Goal: Task Accomplishment & Management: Complete application form

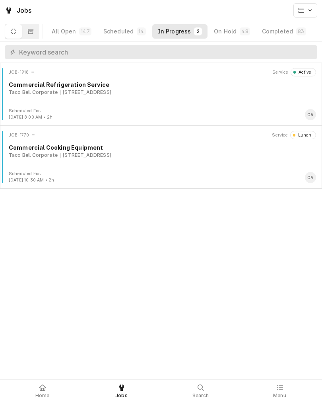
click at [176, 91] on div "Taco Bell Corporate 2412 8th Ave, Plattsmouth, NE 68048" at bounding box center [163, 92] width 308 height 7
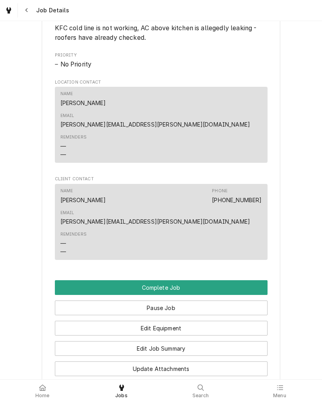
scroll to position [499, 0]
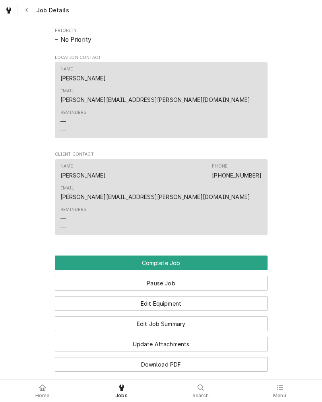
click at [225, 296] on button "Edit Equipment" at bounding box center [161, 303] width 213 height 15
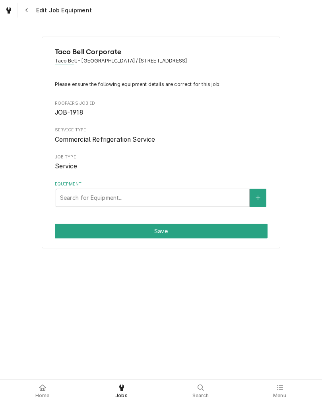
click at [176, 210] on div "Taco Bell Corporate Taco Bell - Plattsmouth / 2412 8th Ave, Plattsmouth, NE 680…" at bounding box center [161, 143] width 239 height 212
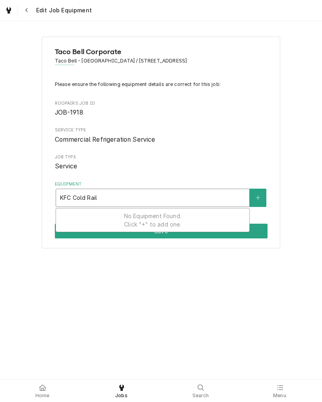
type input "KFC Cold Rail"
click at [266, 234] on button "Save" at bounding box center [161, 231] width 213 height 15
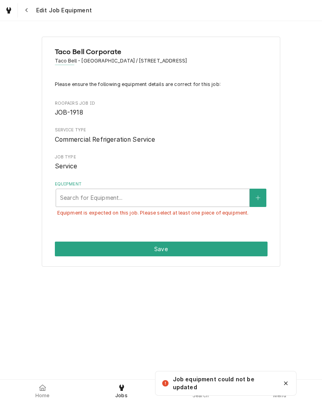
click at [216, 195] on div "Equipment" at bounding box center [152, 198] width 185 height 14
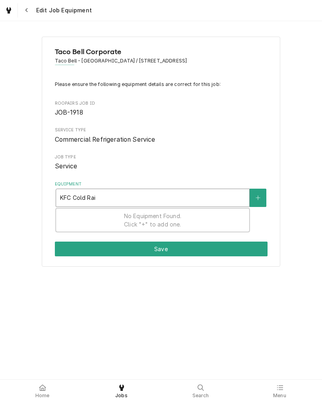
type input "KFC Cold Rail"
click at [263, 198] on button "Equipment" at bounding box center [258, 198] width 17 height 18
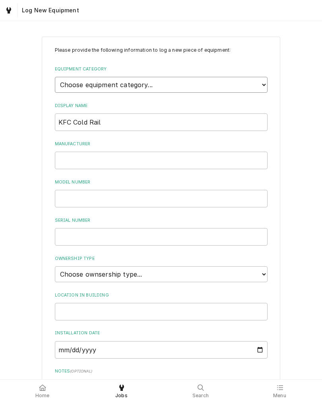
click at [258, 78] on select "Choose equipment category... Ice Machines Refrigeration Beverage Equipment Work…" at bounding box center [161, 85] width 213 height 16
select select "8"
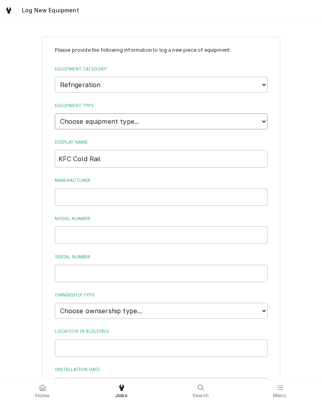
click at [255, 117] on select "Choose equipment type... Bar Refrigeration Blast Chiller Chef Base Freezer Chef…" at bounding box center [161, 121] width 213 height 16
click at [260, 113] on select "Choose equipment type... Bar Refrigeration Blast Chiller Chef Base Freezer Chef…" at bounding box center [161, 121] width 213 height 16
click at [235, 188] on input "Manufacturer" at bounding box center [161, 197] width 213 height 18
click at [124, 77] on select "Choose equipment category... Ice Machines Refrigeration Beverage Equipment Work…" at bounding box center [161, 85] width 213 height 16
click at [228, 66] on label "Equipment Category" at bounding box center [161, 69] width 213 height 6
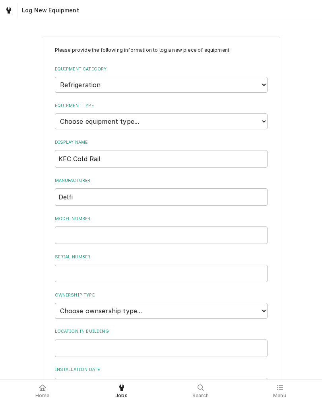
click at [228, 77] on select "Choose equipment category... Ice Machines Refrigeration Beverage Equipment Work…" at bounding box center [161, 85] width 213 height 16
click at [241, 188] on input "Delfi" at bounding box center [161, 197] width 213 height 18
click at [172, 188] on input "Delfi" at bounding box center [161, 197] width 213 height 18
type input "Delfield"
click at [233, 230] on input "Model Number" at bounding box center [161, 235] width 213 height 18
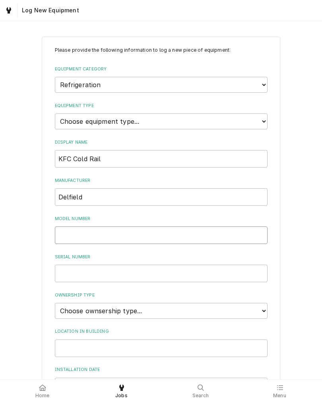
click at [199, 226] on input "Model Number" at bounding box center [161, 235] width 213 height 18
click at [66, 265] on input "Serial Number" at bounding box center [161, 274] width 213 height 18
click at [64, 265] on input "Serial Number" at bounding box center [161, 274] width 213 height 18
click at [183, 267] on input "Serial Number" at bounding box center [161, 274] width 213 height 18
paste input "1503150001296"
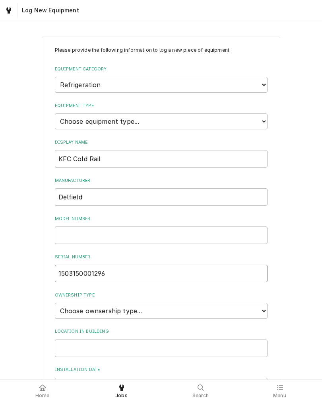
type input "1503150001296"
click at [221, 226] on input "Model Number" at bounding box center [161, 235] width 213 height 18
click at [188, 226] on input "Model Number" at bounding box center [161, 235] width 213 height 18
click at [76, 228] on input "Model Number" at bounding box center [161, 235] width 213 height 18
click at [75, 228] on input "Model Number" at bounding box center [161, 235] width 213 height 18
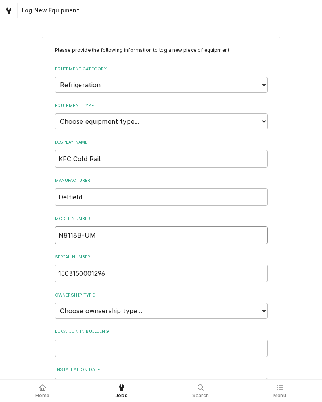
type input "N8118B-UM"
click at [267, 304] on select "Choose ownsership type... Unknown Owned Leased Rented" at bounding box center [161, 311] width 213 height 16
select select "1"
click at [257, 119] on select "Choose equipment type... Bar Refrigeration Blast Chiller Chef Base Freezer Chef…" at bounding box center [161, 121] width 213 height 16
select select "69"
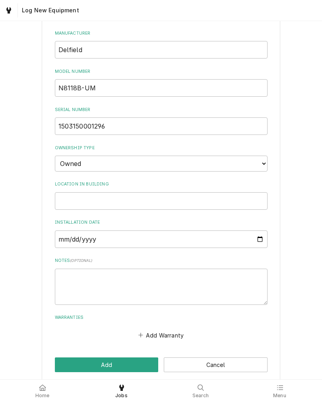
scroll to position [147, 0]
click at [138, 358] on button "Add" at bounding box center [107, 365] width 104 height 15
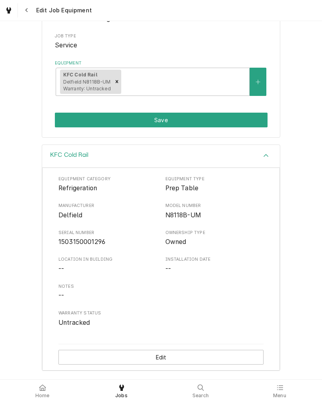
scroll to position [125, 0]
click at [270, 154] on div "Accordion Header" at bounding box center [266, 156] width 12 height 10
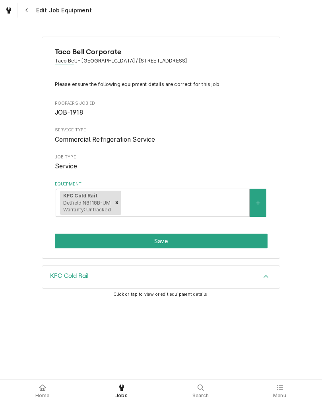
scroll to position [0, 0]
click at [258, 201] on icon "Create New Equipment" at bounding box center [258, 203] width 4 height 4
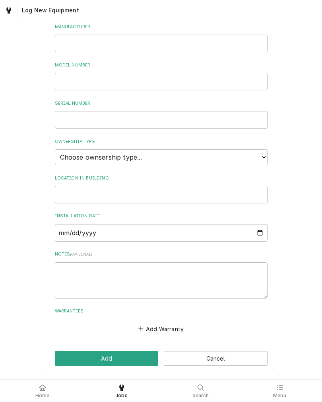
scroll to position [114, 0]
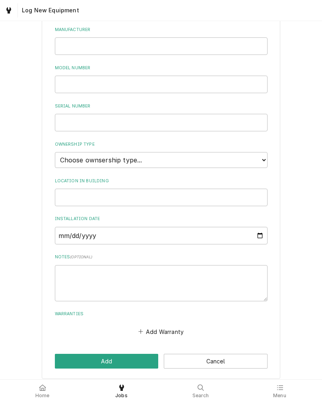
click at [236, 358] on button "Cancel" at bounding box center [216, 361] width 104 height 15
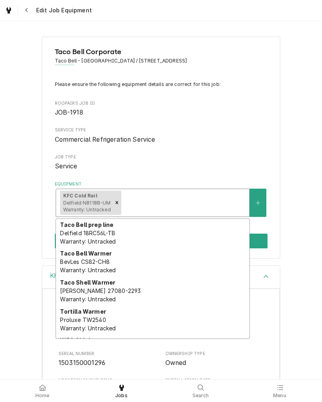
scroll to position [347, 0]
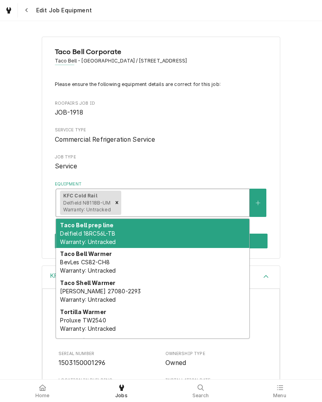
click at [126, 239] on div "Taco Bell prep line Delfield 18RC56L-TB Warranty: Untracked" at bounding box center [152, 233] width 193 height 29
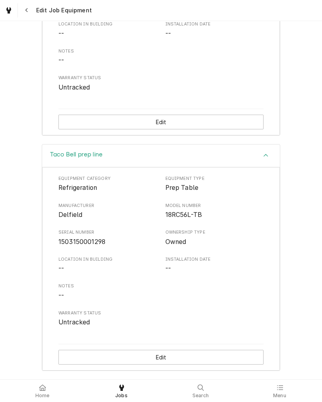
click at [267, 156] on icon "Accordion Header" at bounding box center [266, 155] width 6 height 6
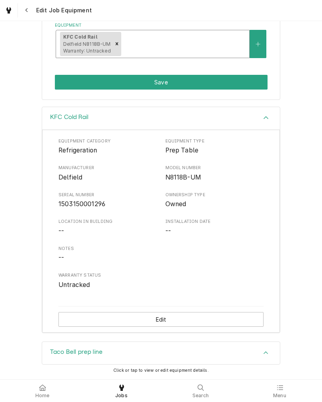
scroll to position [125, 0]
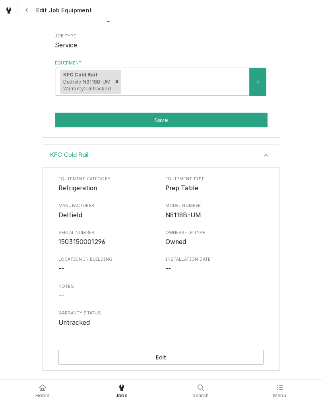
click at [222, 165] on div "KFC Cold Rail" at bounding box center [161, 156] width 238 height 23
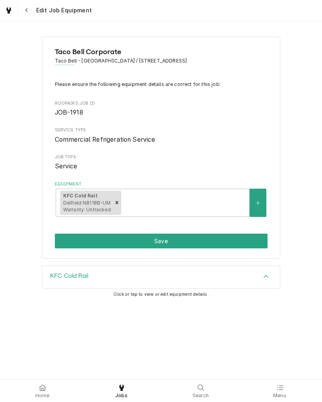
click at [256, 284] on div "KFC Cold Rail" at bounding box center [161, 277] width 238 height 22
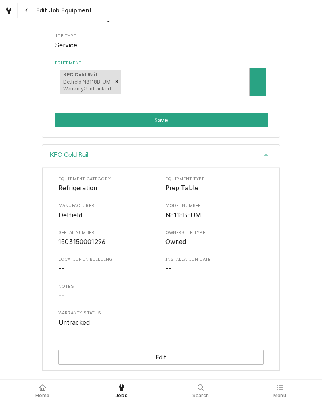
scroll to position [125, 0]
click at [210, 358] on button "Edit" at bounding box center [160, 357] width 205 height 15
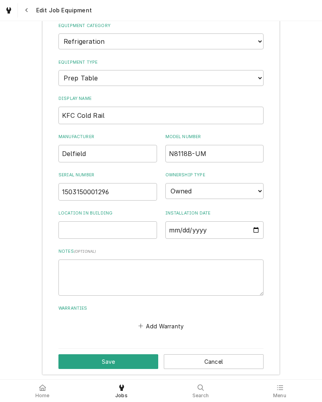
click at [141, 356] on button "Save" at bounding box center [108, 361] width 100 height 15
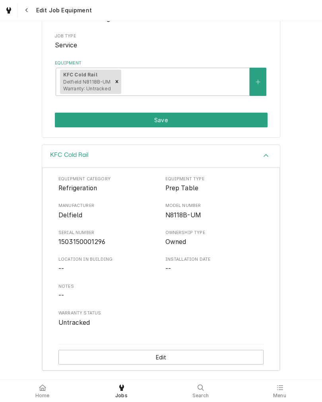
click at [231, 119] on button "Save" at bounding box center [161, 120] width 213 height 15
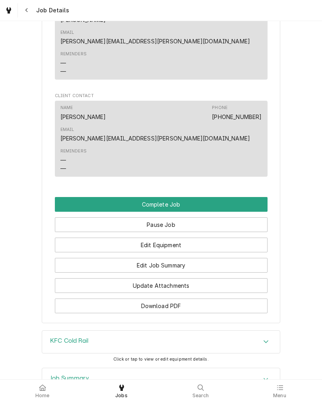
scroll to position [574, 0]
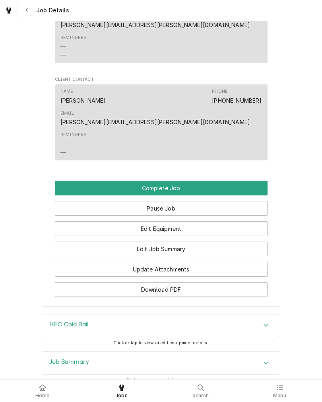
click at [245, 181] on button "Complete Job" at bounding box center [161, 188] width 213 height 15
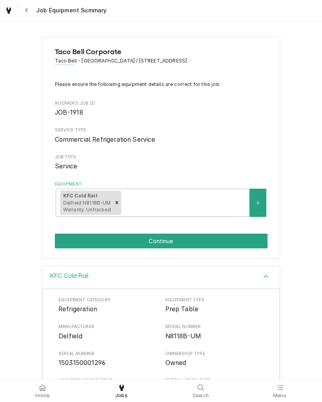
click at [214, 245] on button "Continue" at bounding box center [161, 241] width 213 height 15
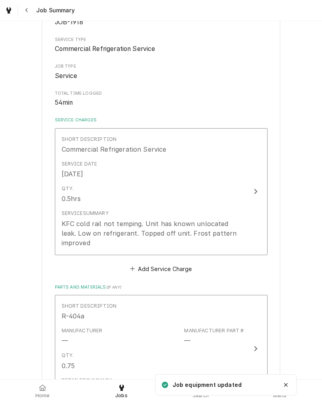
scroll to position [99, 0]
click at [247, 201] on button "Short Description Commercial Refrigeration Service Service Date [DATE] Qty. 0.5…" at bounding box center [161, 190] width 213 height 127
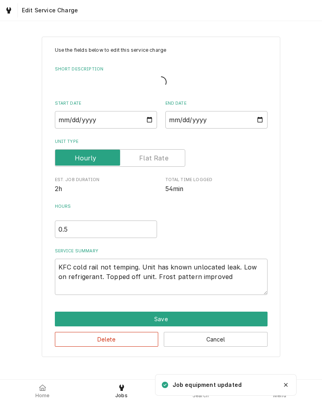
type textarea "x"
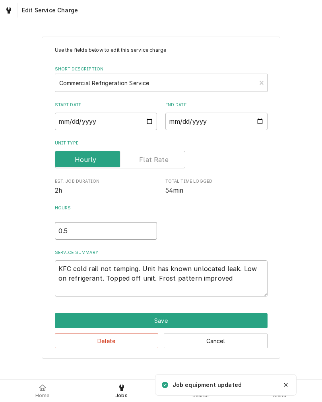
click at [136, 239] on input "0.5" at bounding box center [106, 231] width 102 height 18
type textarea "x"
type input "0"
type textarea "x"
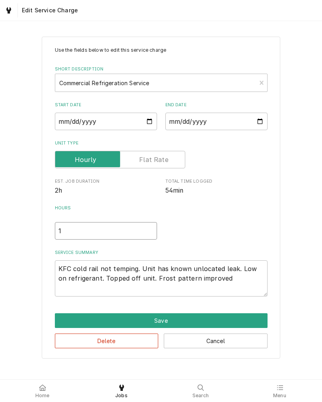
type input "1"
click at [284, 208] on div "Use the fields below to edit this service charge Short Description Commercial R…" at bounding box center [161, 197] width 322 height 336
click at [232, 286] on textarea "KFC cold rail not temping. Unit has known unlocated leak. Low on refrigerant. T…" at bounding box center [161, 278] width 213 height 36
click at [145, 271] on textarea "KFC cold rail not temping. Unit has known unlocated leak. Low on refrigerant. T…" at bounding box center [161, 278] width 213 height 36
click at [233, 286] on textarea "KFC cold rail not temping. Unit has known unlocated leak. Low on refrigerant. T…" at bounding box center [161, 278] width 213 height 36
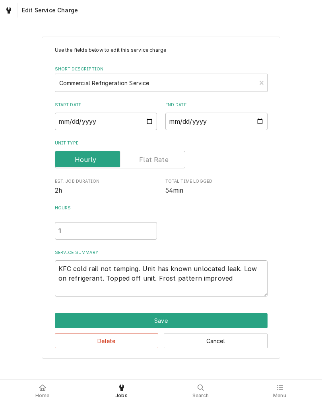
click at [286, 267] on div "Use the fields below to edit this service charge Short Description Commercial R…" at bounding box center [161, 197] width 322 height 336
click at [197, 270] on textarea "KFC cold rail not temping. Unit has known unlocated leak. Low on refrigerant. T…" at bounding box center [161, 278] width 213 height 36
type textarea "x"
type textarea "KFC cold rail not temping. Unit has known un-located leak. Low on refrigerant. …"
click at [302, 248] on div "Use the fields below to edit this service charge Short Description Commercial R…" at bounding box center [161, 197] width 322 height 336
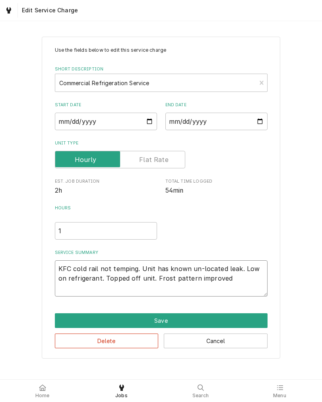
click at [246, 283] on textarea "KFC cold rail not temping. Unit has known un-located leak. Low on refrigerant. …" at bounding box center [161, 278] width 213 height 36
click at [238, 268] on textarea "KFC cold rail not temping. Unit has known un-located leak. Low on refrigerant. …" at bounding box center [161, 278] width 213 height 36
click at [229, 323] on button "Save" at bounding box center [161, 320] width 213 height 15
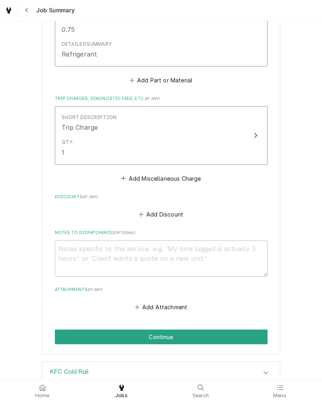
scroll to position [448, 0]
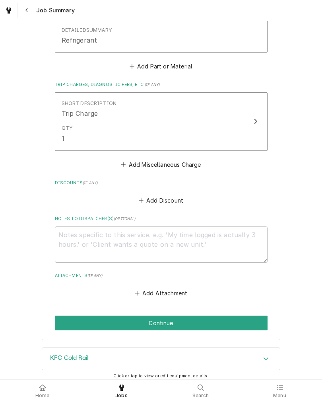
click at [240, 317] on button "Continue" at bounding box center [161, 322] width 213 height 15
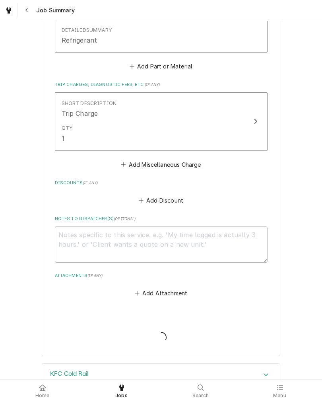
type textarea "x"
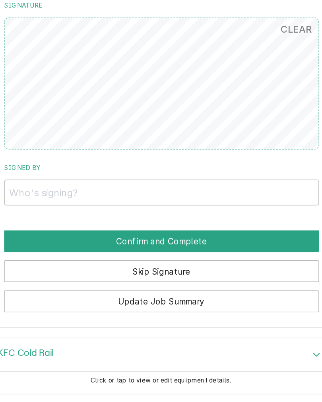
click at [55, 197] on input "Signed By" at bounding box center [161, 206] width 213 height 18
type input "Joe"
click at [55, 232] on button "Confirm and Complete" at bounding box center [161, 239] width 213 height 15
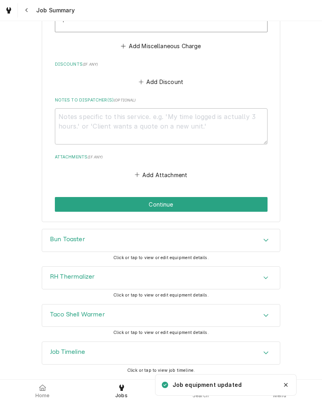
scroll to position [1225, 0]
click at [249, 198] on button "Continue" at bounding box center [161, 204] width 213 height 15
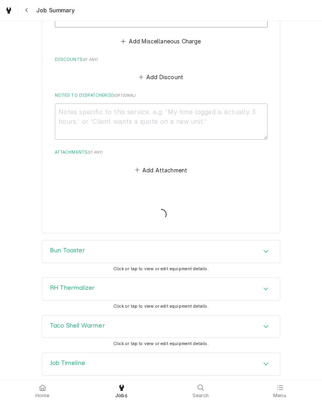
type textarea "x"
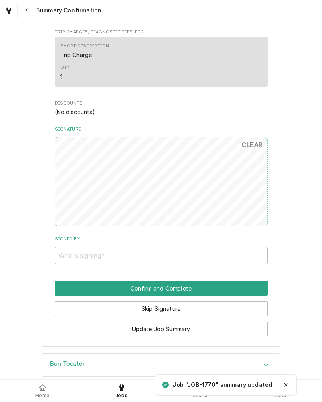
scroll to position [1011, 0]
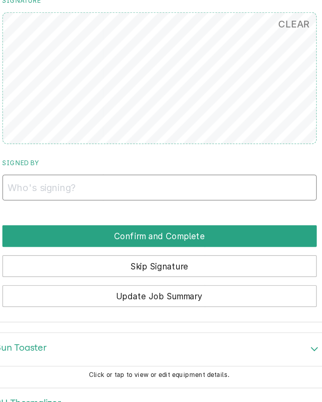
click at [55, 177] on input "Signed By" at bounding box center [161, 186] width 213 height 18
type input "[PERSON_NAME]"
click at [55, 211] on button "Confirm and Complete" at bounding box center [161, 218] width 213 height 15
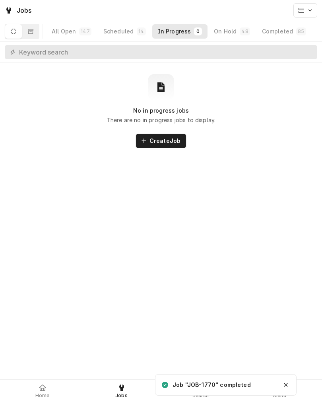
click at [37, 387] on div "Home" at bounding box center [42, 391] width 75 height 16
